Goal: Book appointment/travel/reservation

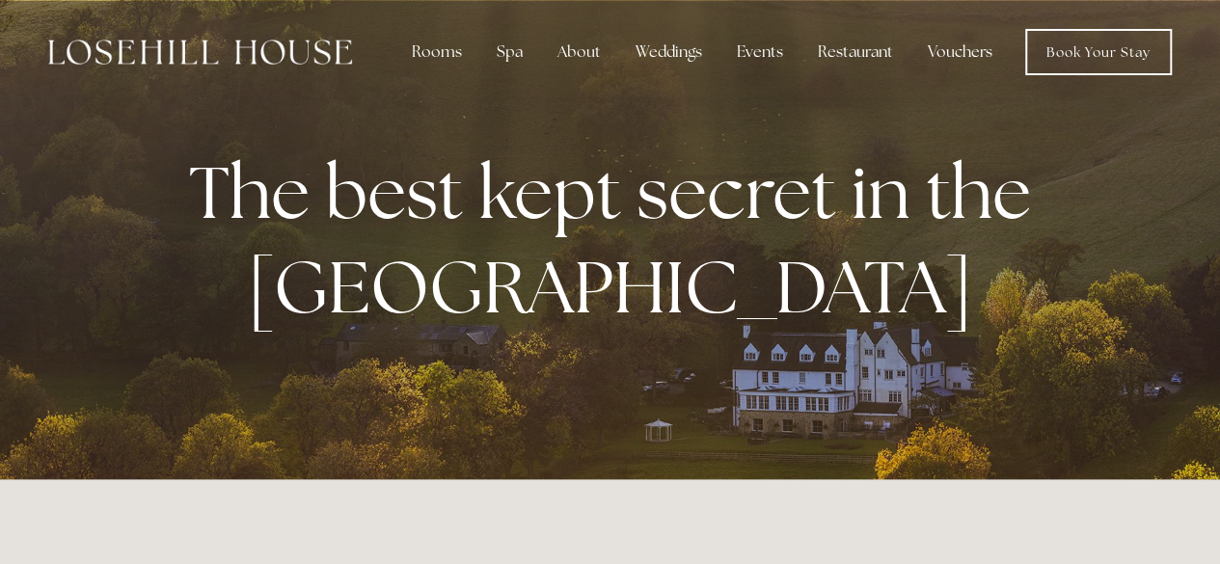
click at [976, 49] on link "Vouchers" at bounding box center [960, 52] width 95 height 39
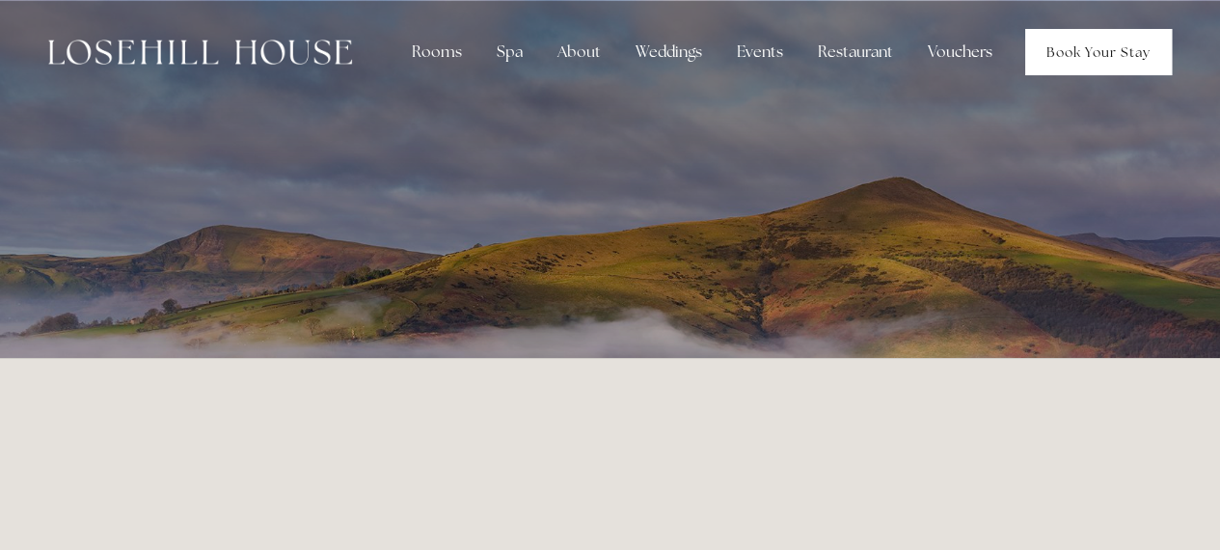
click at [1078, 47] on link "Book Your Stay" at bounding box center [1098, 52] width 147 height 46
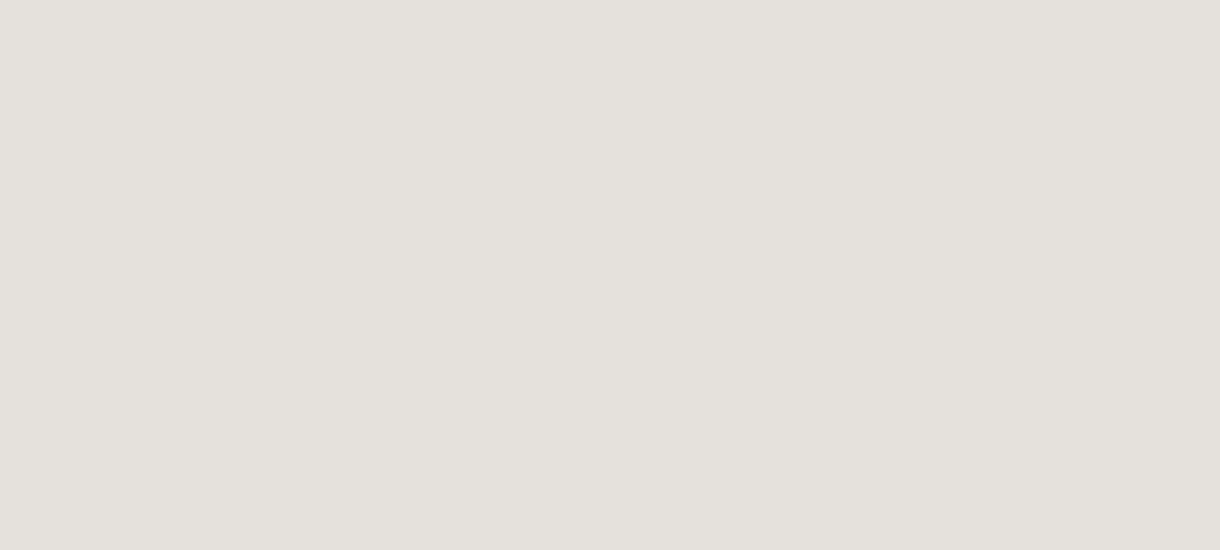
scroll to position [3397, 0]
